Goal: Transaction & Acquisition: Subscribe to service/newsletter

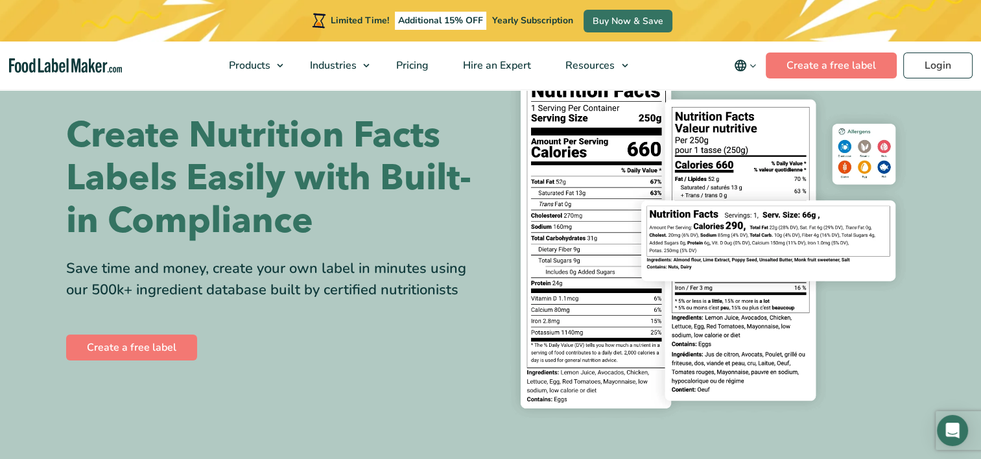
scroll to position [65, 0]
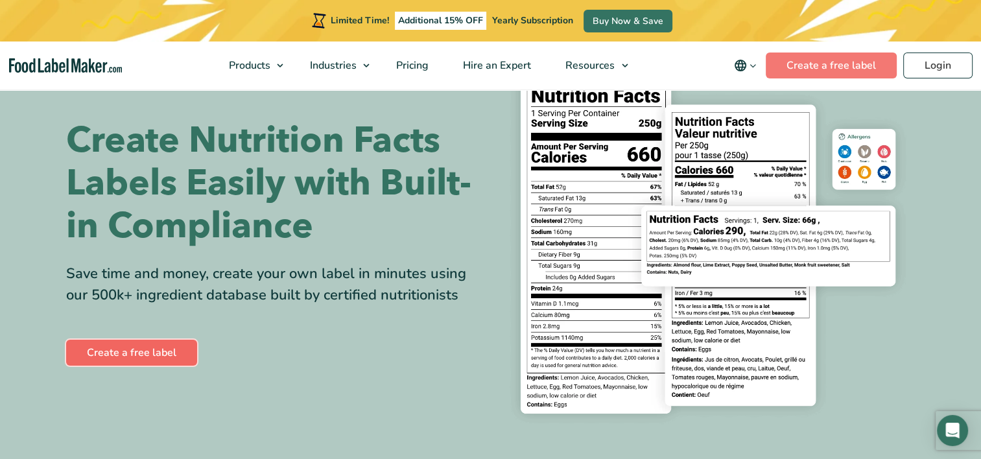
click at [153, 352] on link "Create a free label" at bounding box center [131, 353] width 131 height 26
